Goal: Check status: Check status

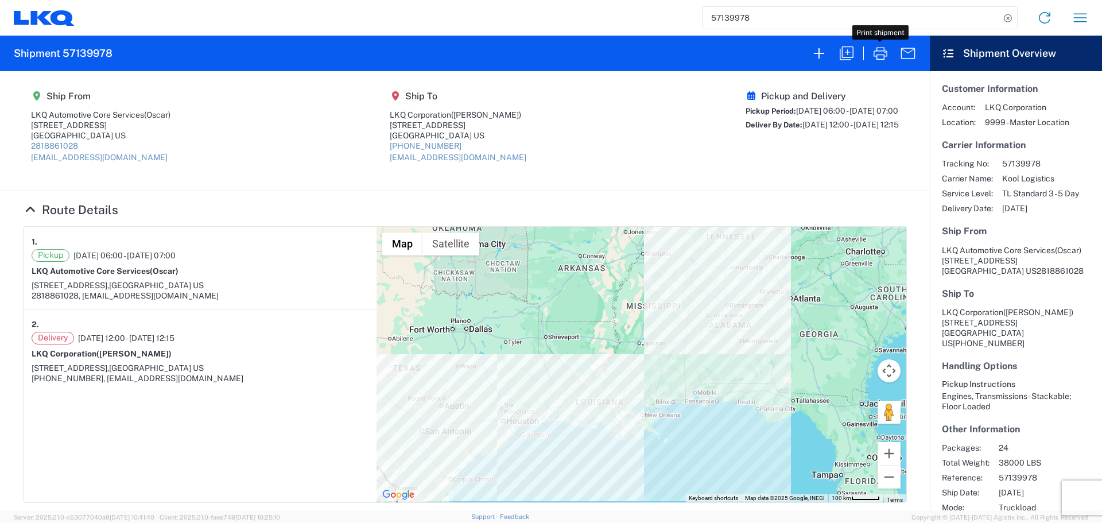
click at [728, 13] on input "57139978" at bounding box center [850, 18] width 297 height 22
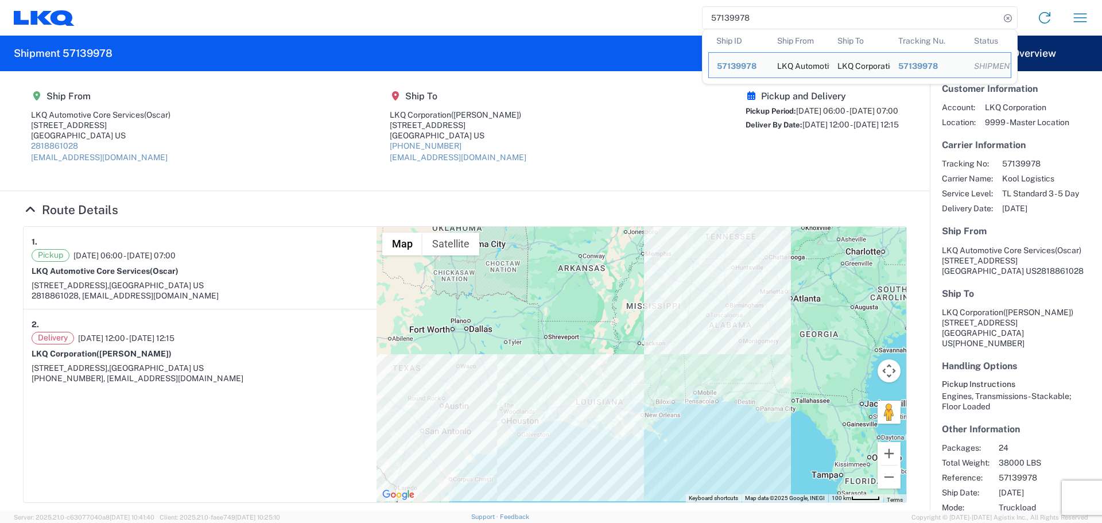
click at [728, 13] on input "57139978" at bounding box center [850, 18] width 297 height 22
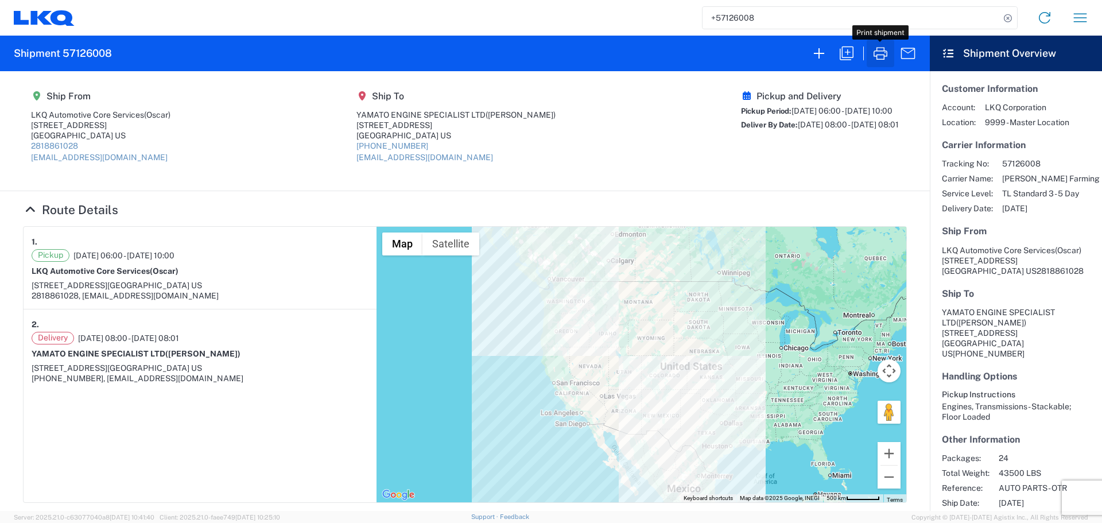
click at [889, 55] on icon "button" at bounding box center [880, 53] width 18 height 18
click at [698, 11] on div "+57126008 Home Shipment request Shipment tracking" at bounding box center [586, 18] width 1023 height 28
click at [730, 11] on input "+57126008" at bounding box center [850, 18] width 297 height 22
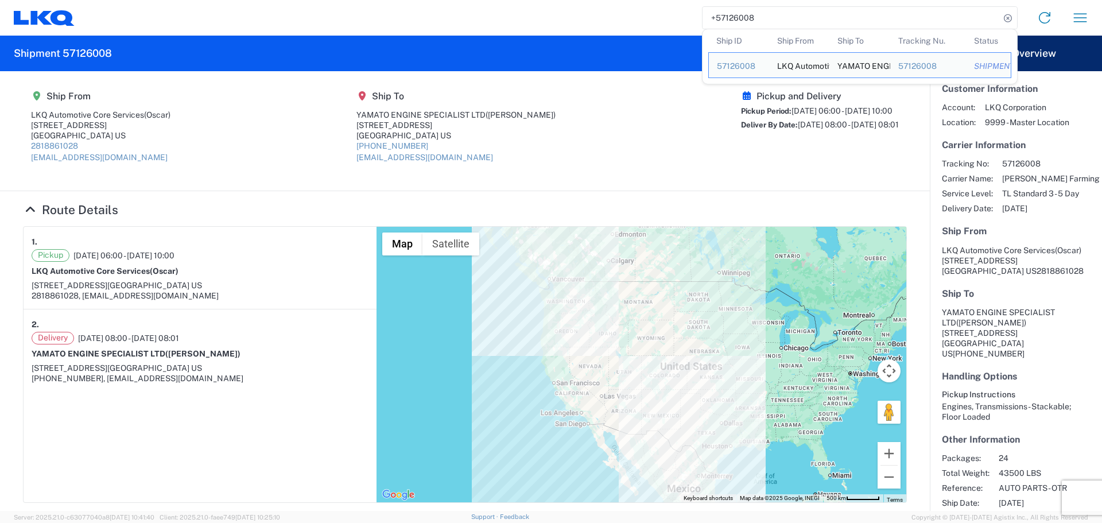
click at [730, 11] on input "+57126008" at bounding box center [850, 18] width 297 height 22
type input "+"
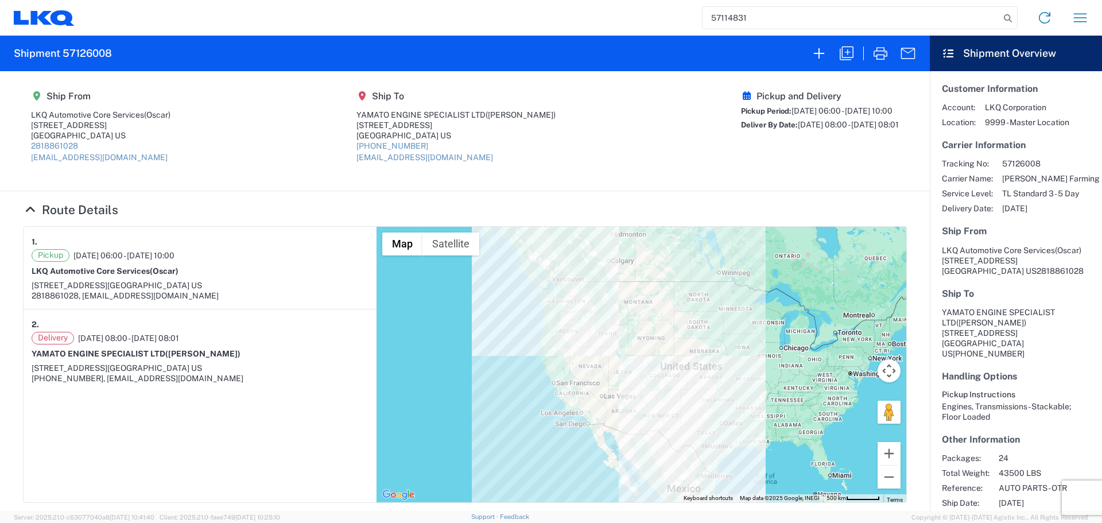
type input "57114831"
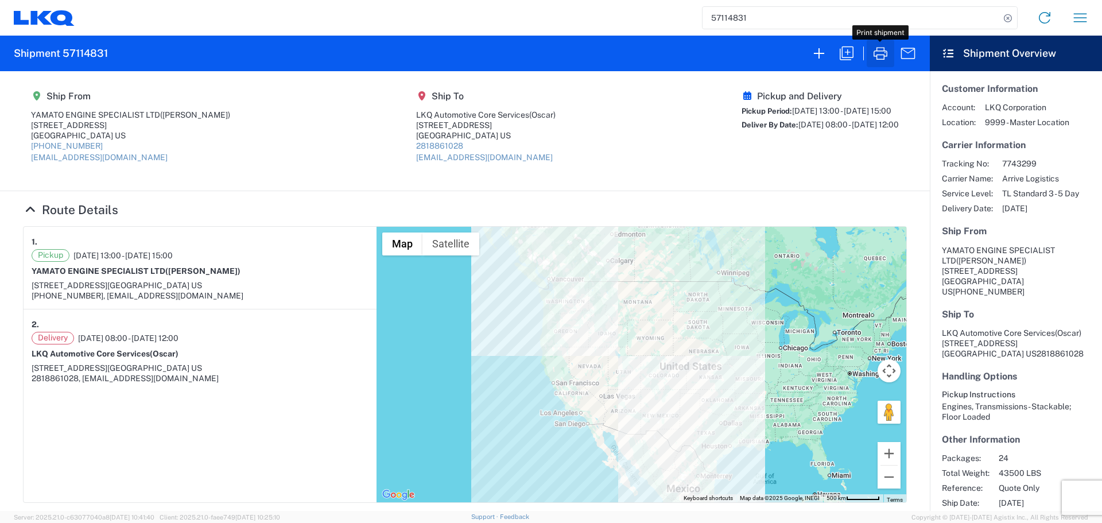
click at [867, 50] on button "button" at bounding box center [880, 54] width 28 height 28
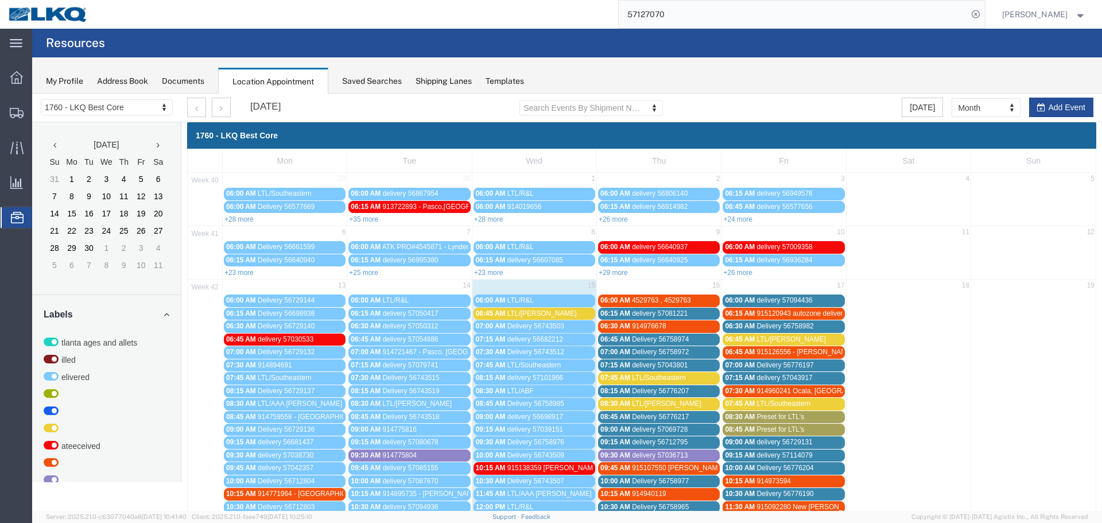
scroll to position [356, 0]
